Goal: Task Accomplishment & Management: Use online tool/utility

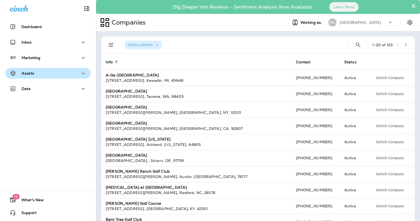
click at [42, 78] on button "Assets" at bounding box center [47, 73] width 85 height 11
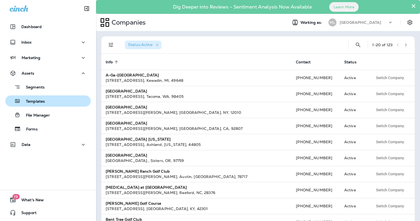
click at [38, 105] on button "Templates" at bounding box center [47, 100] width 85 height 11
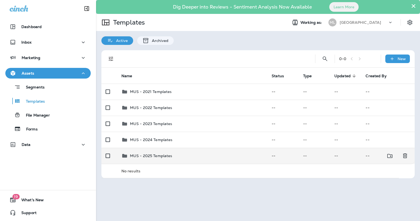
click at [155, 156] on p "MUS - 2025 Templates" at bounding box center [151, 155] width 42 height 4
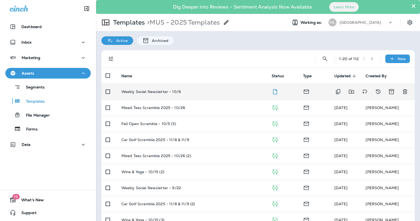
click at [168, 96] on td "Weekly Social Newsletter - 10/6" at bounding box center [192, 92] width 151 height 16
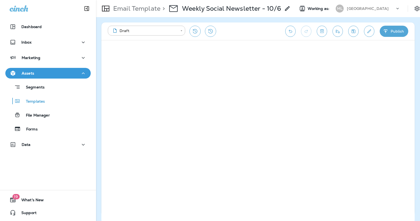
click at [355, 35] on button "Save" at bounding box center [353, 31] width 10 height 11
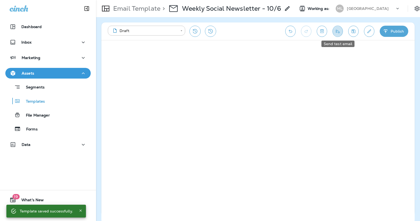
click at [335, 30] on icon "Send test email" at bounding box center [338, 31] width 6 height 5
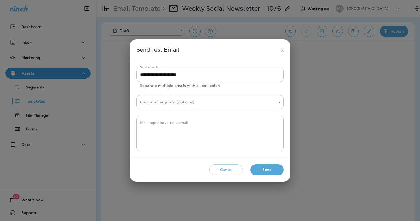
click at [270, 170] on button "Send" at bounding box center [266, 169] width 33 height 11
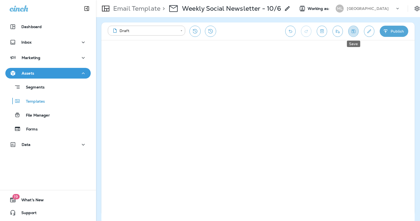
click at [351, 33] on icon "Save" at bounding box center [354, 31] width 6 height 5
